Goal: Find contact information: Find contact information

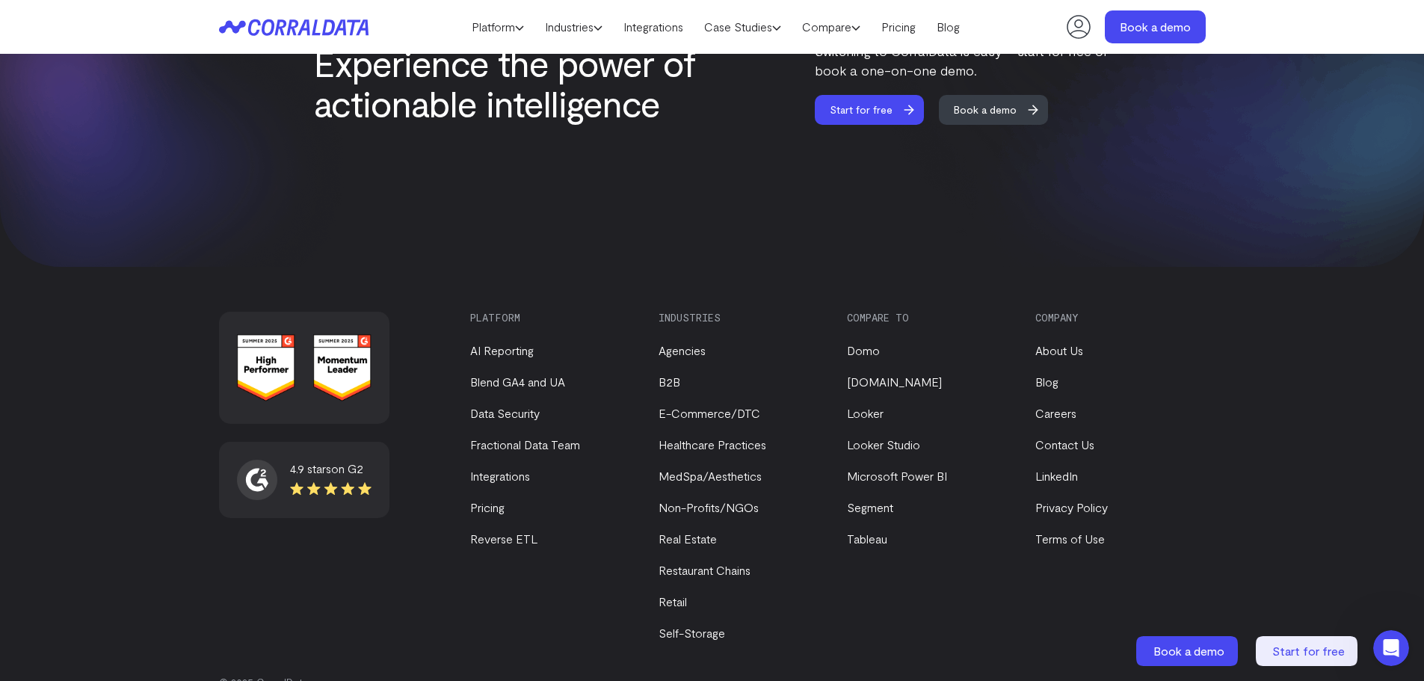
scroll to position [6351, 0]
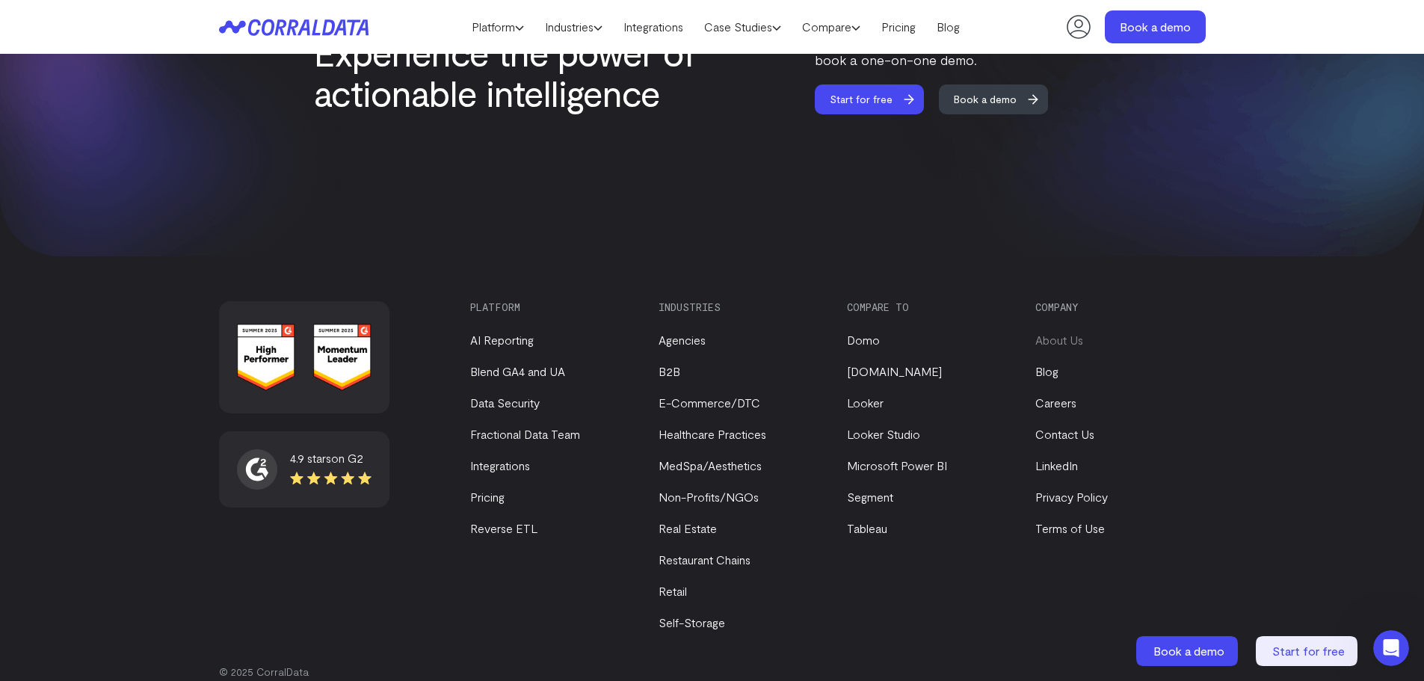
click at [1073, 333] on link "About Us" at bounding box center [1059, 340] width 48 height 14
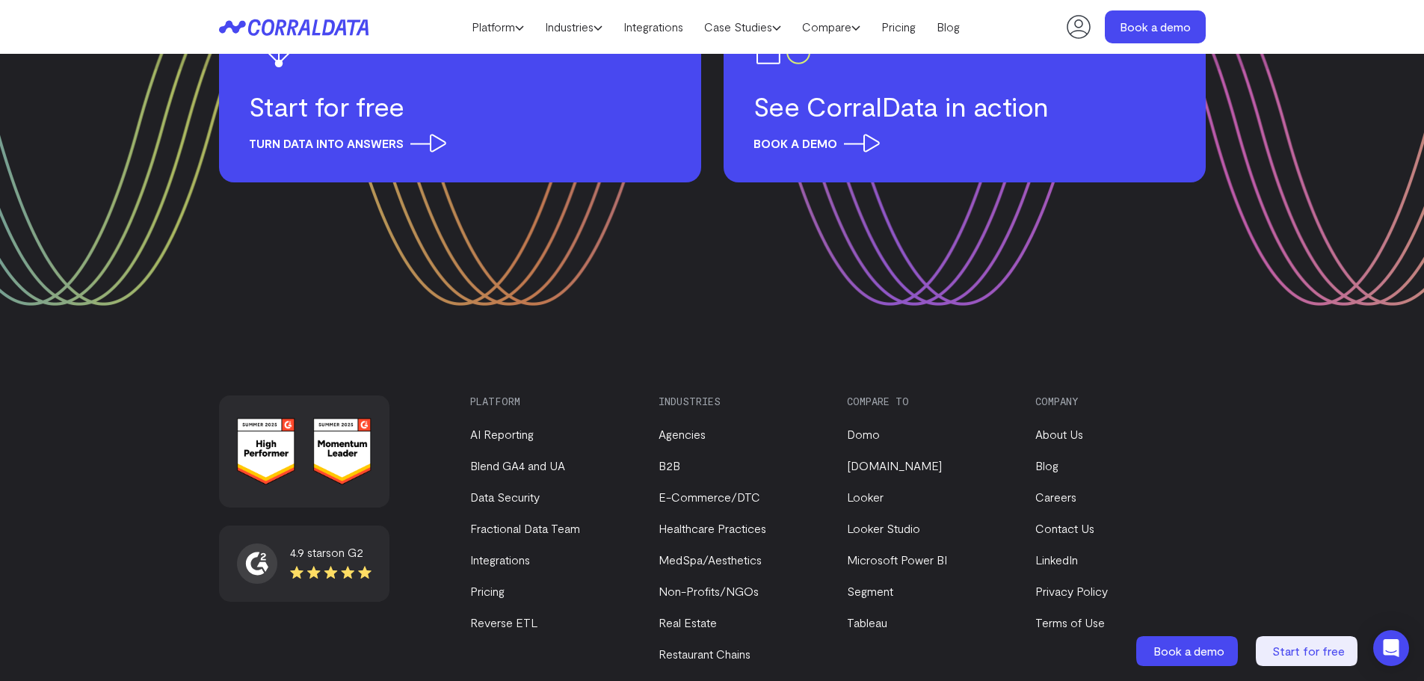
scroll to position [1998, 0]
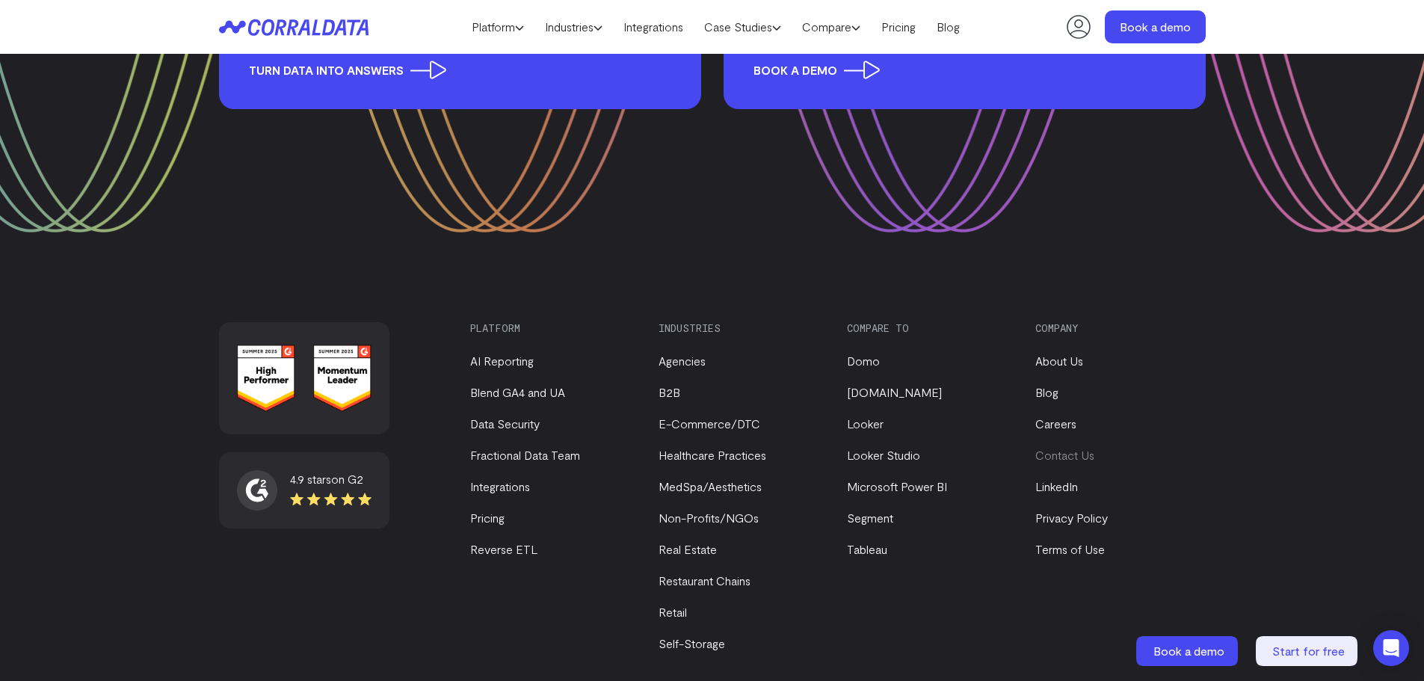
click at [1075, 448] on link "Contact Us" at bounding box center [1064, 455] width 59 height 14
